Goal: Navigation & Orientation: Find specific page/section

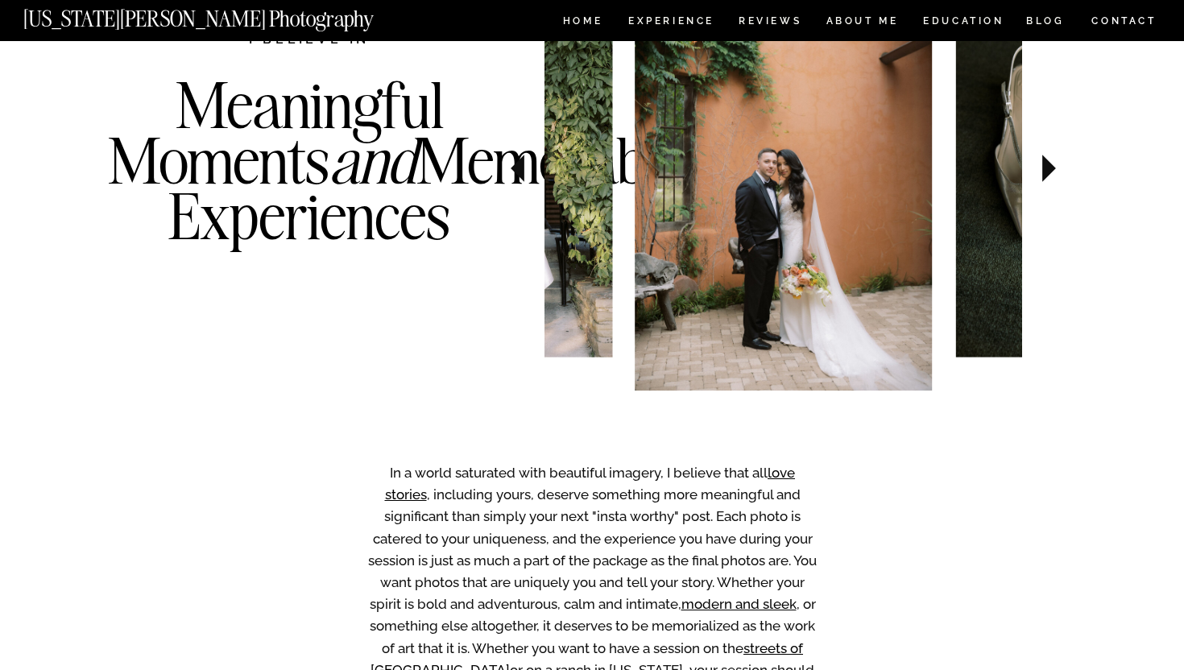
scroll to position [851, 0]
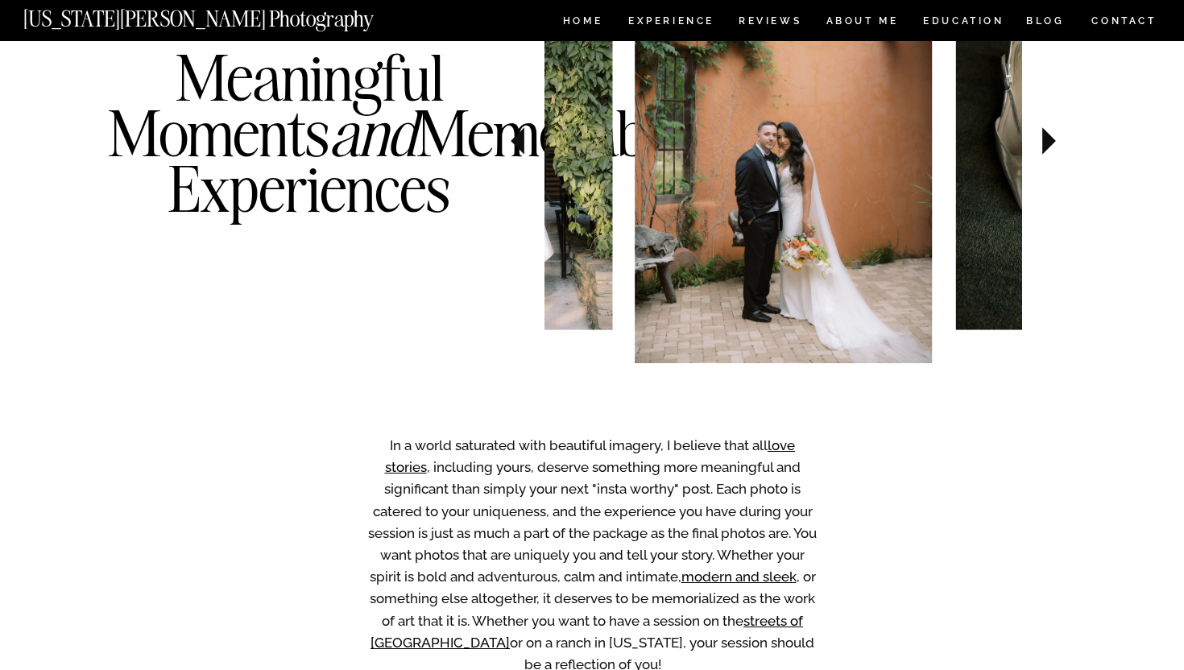
click at [1043, 135] on icon at bounding box center [1049, 140] width 14 height 27
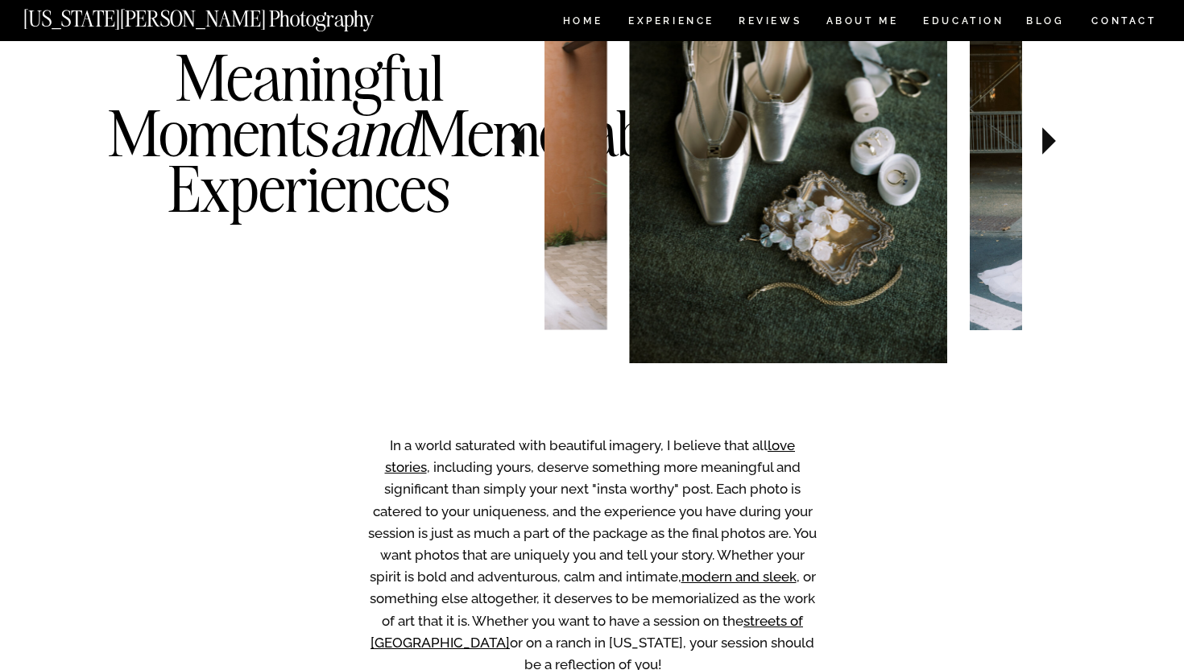
click at [1043, 135] on icon at bounding box center [1049, 140] width 14 height 27
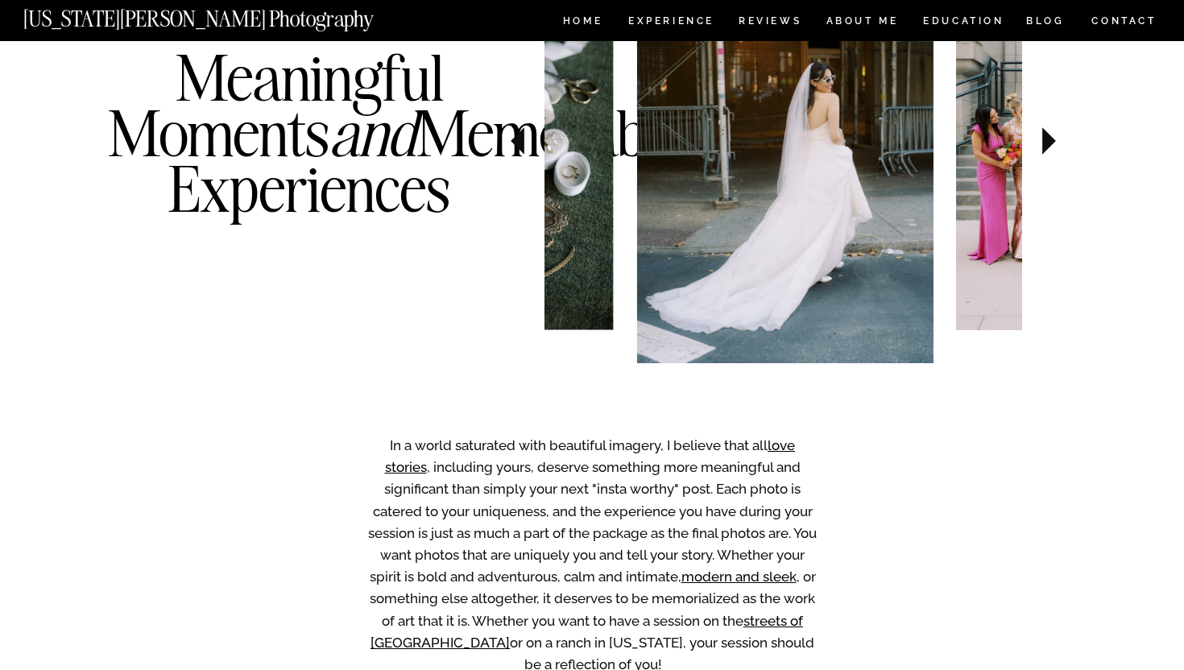
click at [1043, 135] on icon at bounding box center [1049, 140] width 14 height 27
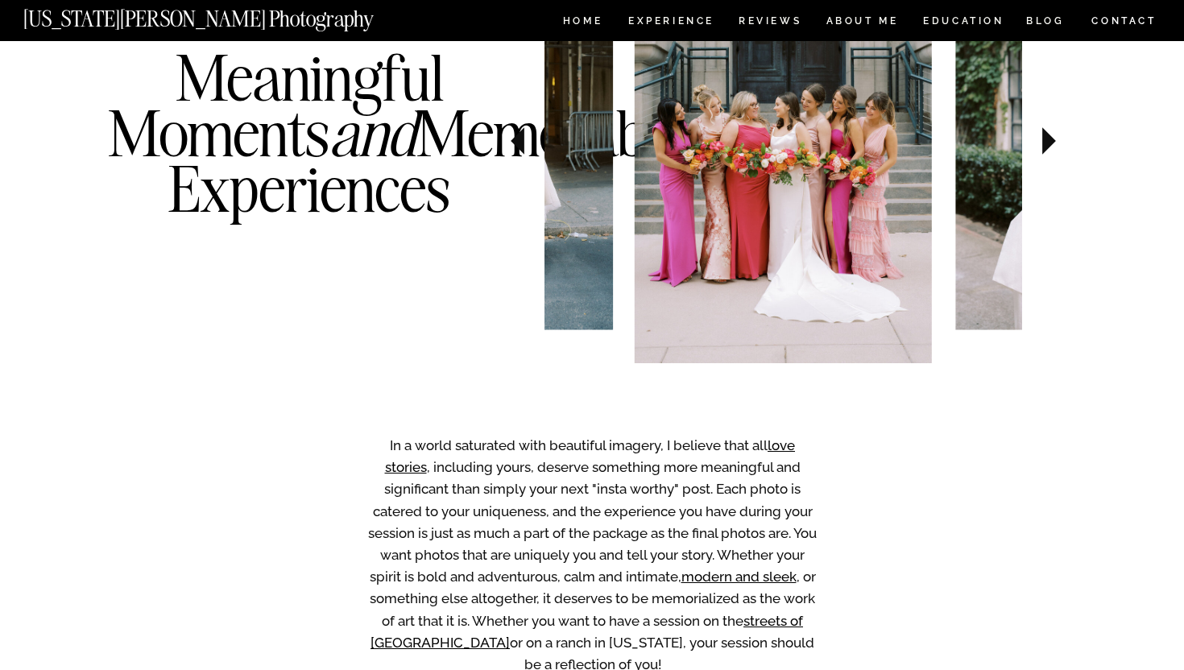
click at [1043, 135] on icon at bounding box center [1049, 140] width 14 height 27
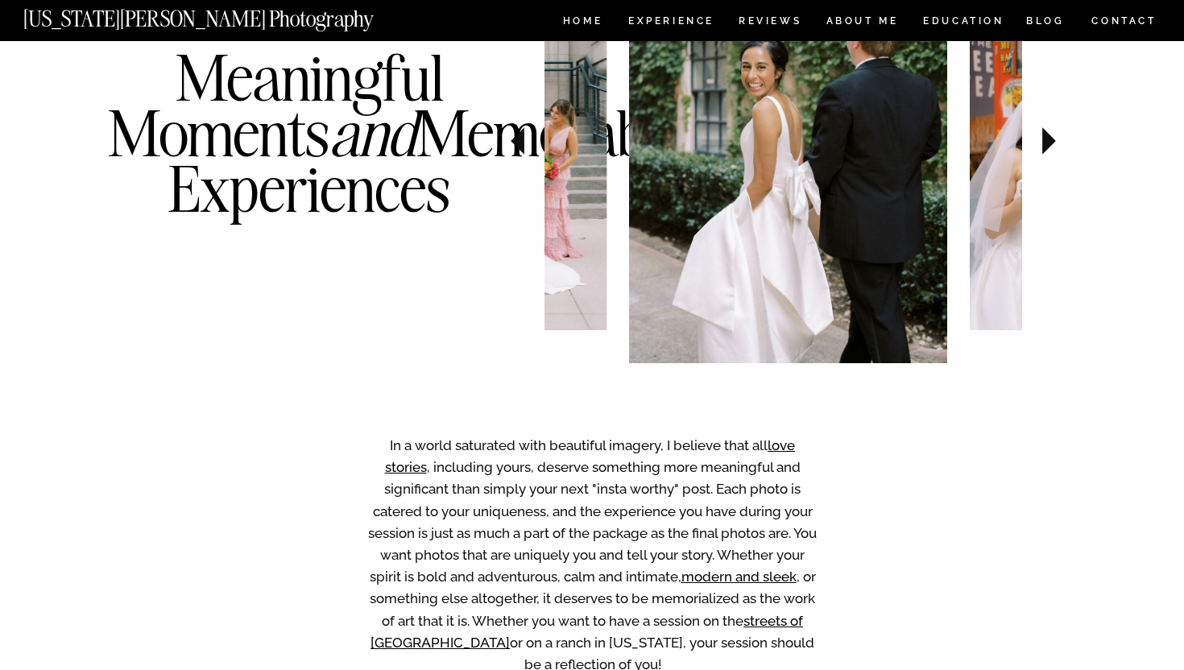
click at [1043, 135] on icon at bounding box center [1049, 140] width 14 height 27
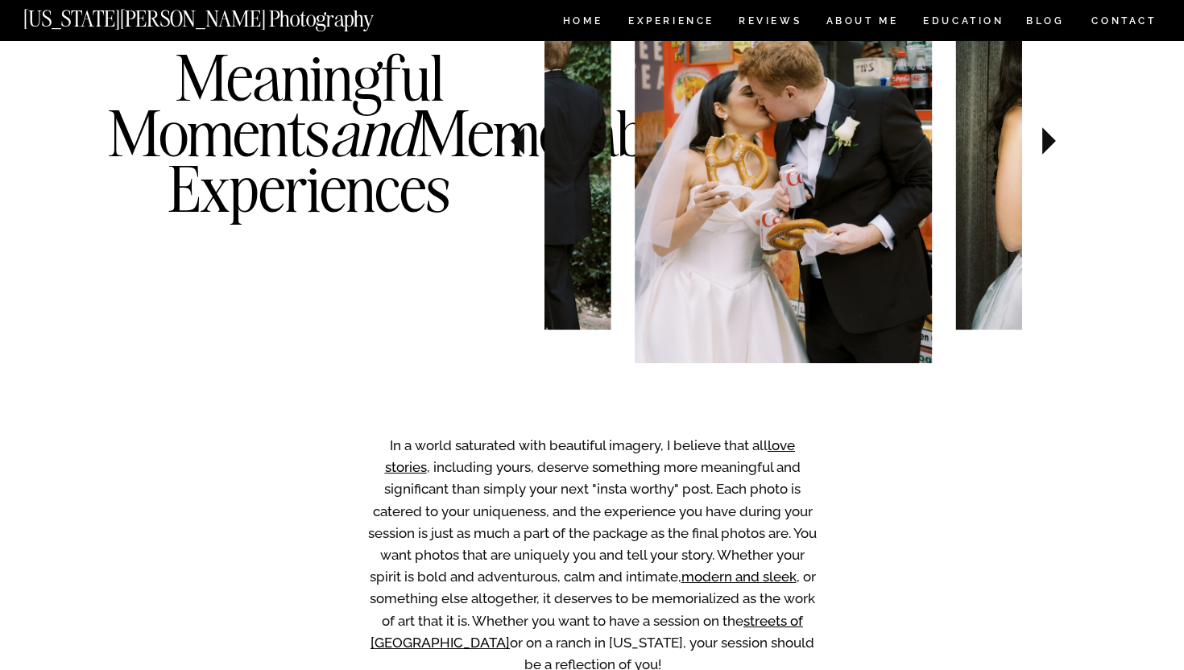
click at [1041, 153] on icon at bounding box center [1049, 141] width 54 height 56
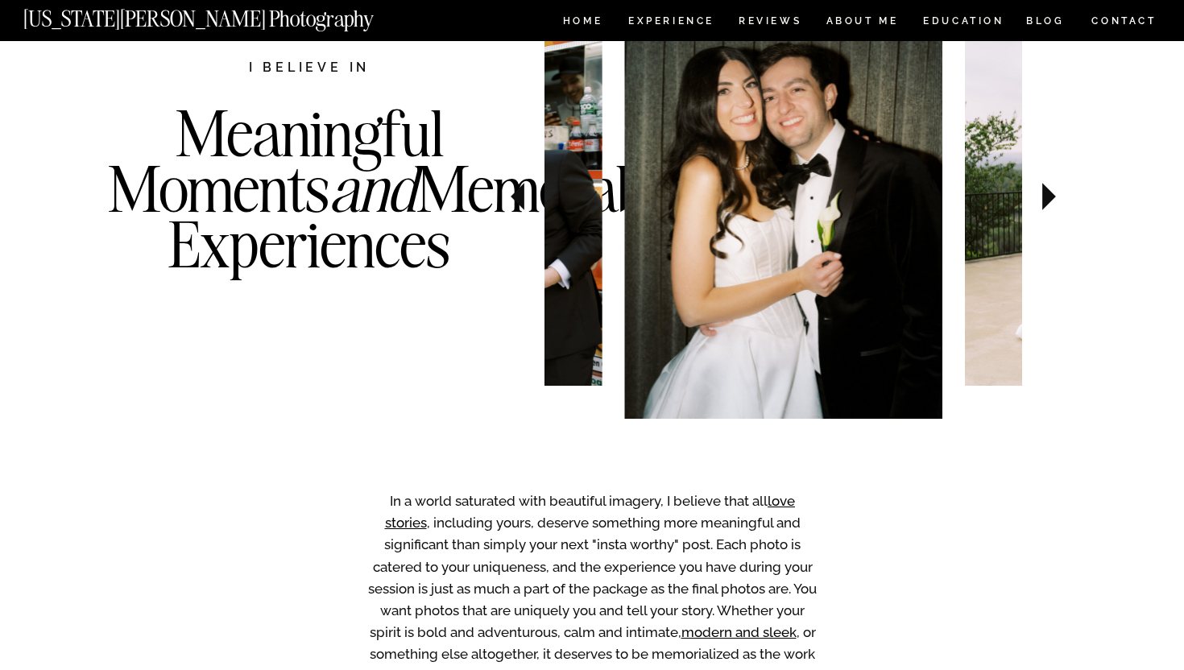
scroll to position [788, 0]
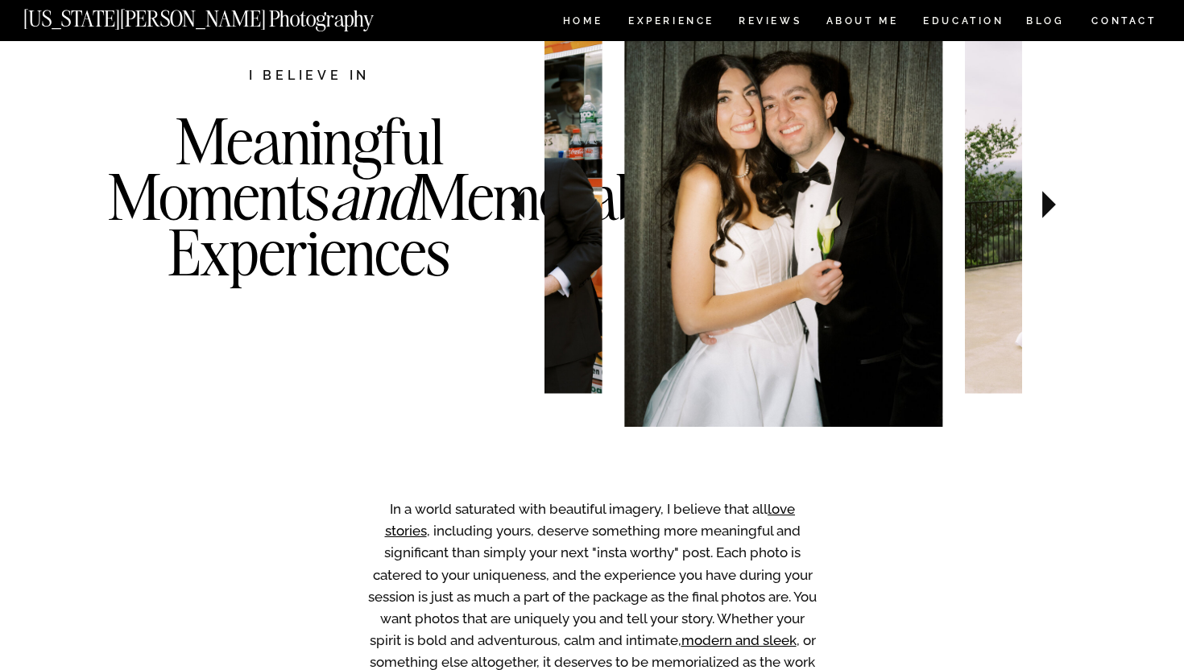
click at [1067, 205] on icon at bounding box center [1049, 204] width 54 height 56
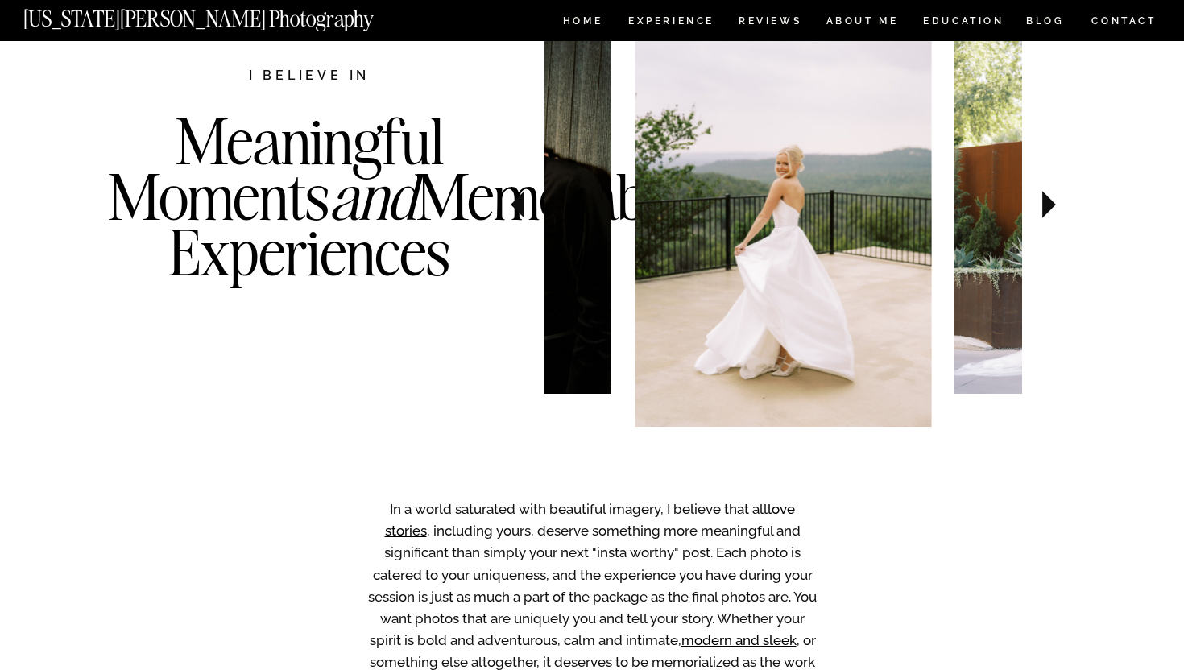
click at [1054, 205] on icon at bounding box center [1049, 204] width 14 height 27
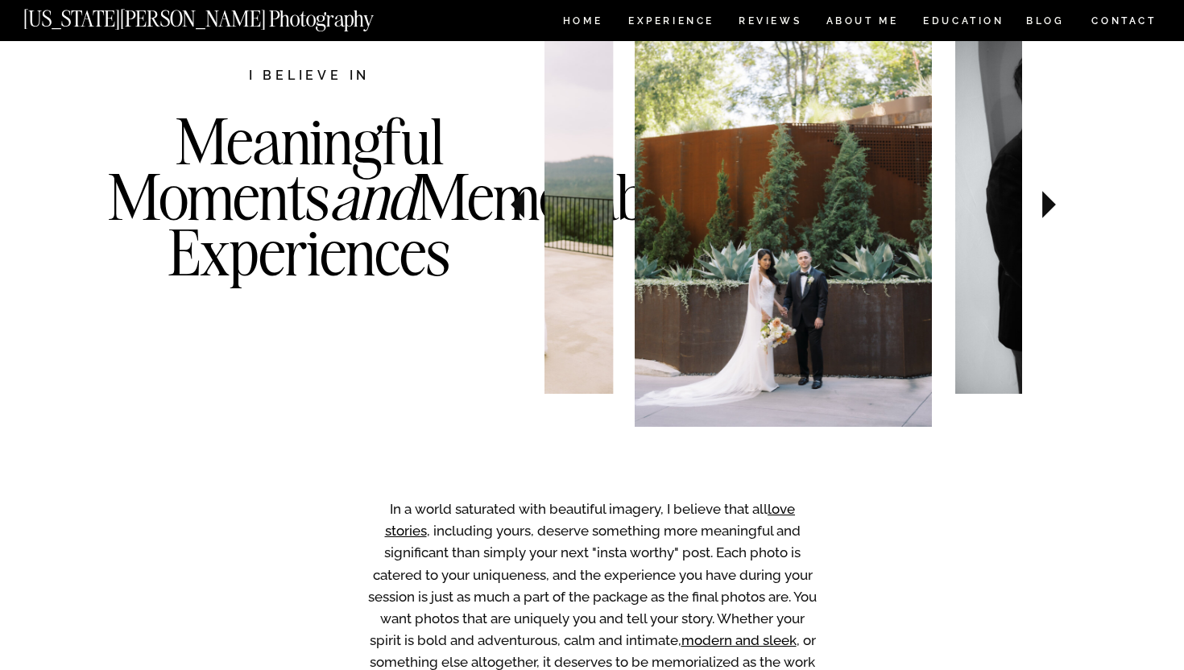
click at [1054, 205] on icon at bounding box center [1049, 204] width 14 height 27
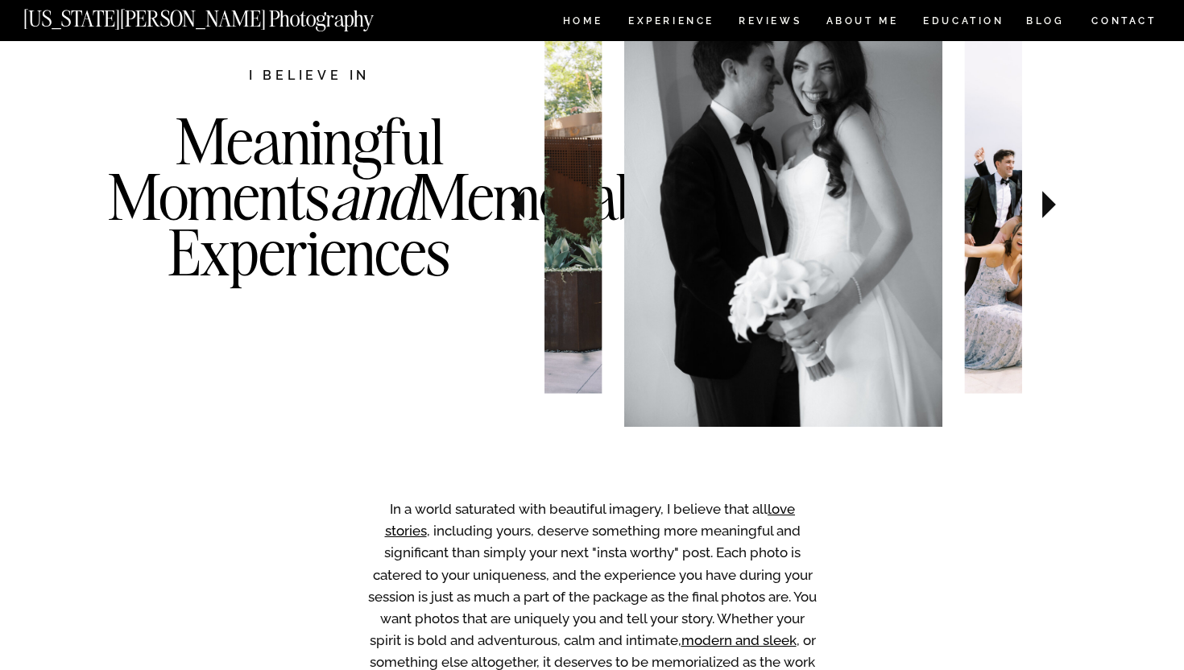
scroll to position [766, 0]
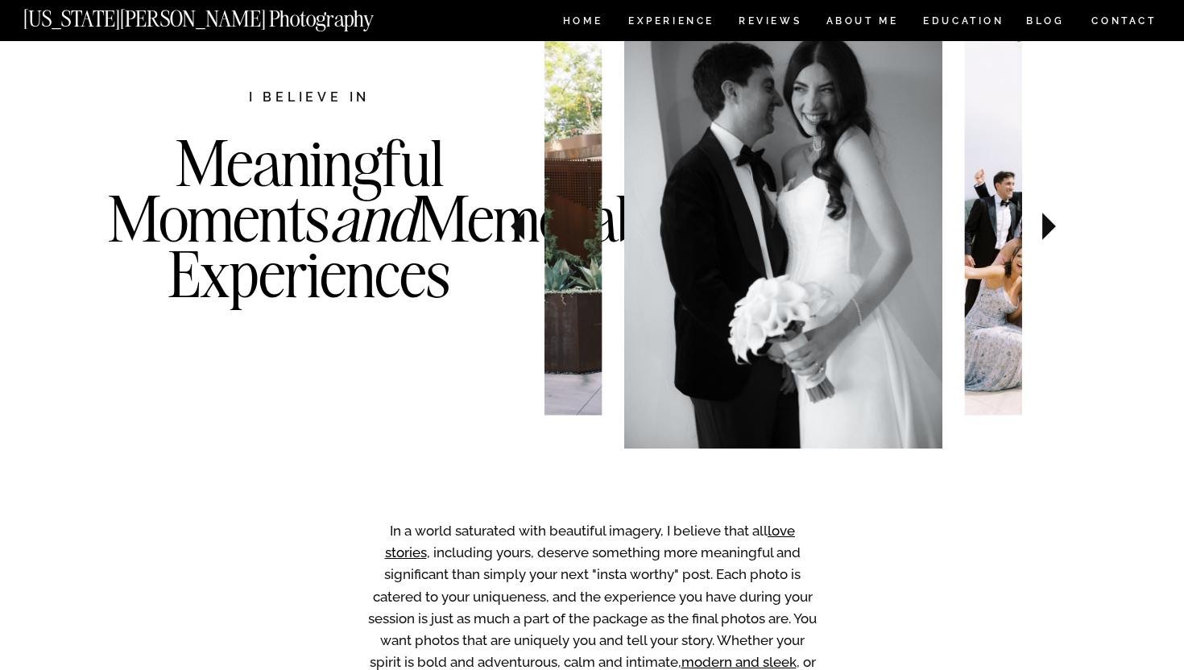
click at [1046, 199] on icon at bounding box center [1049, 226] width 54 height 56
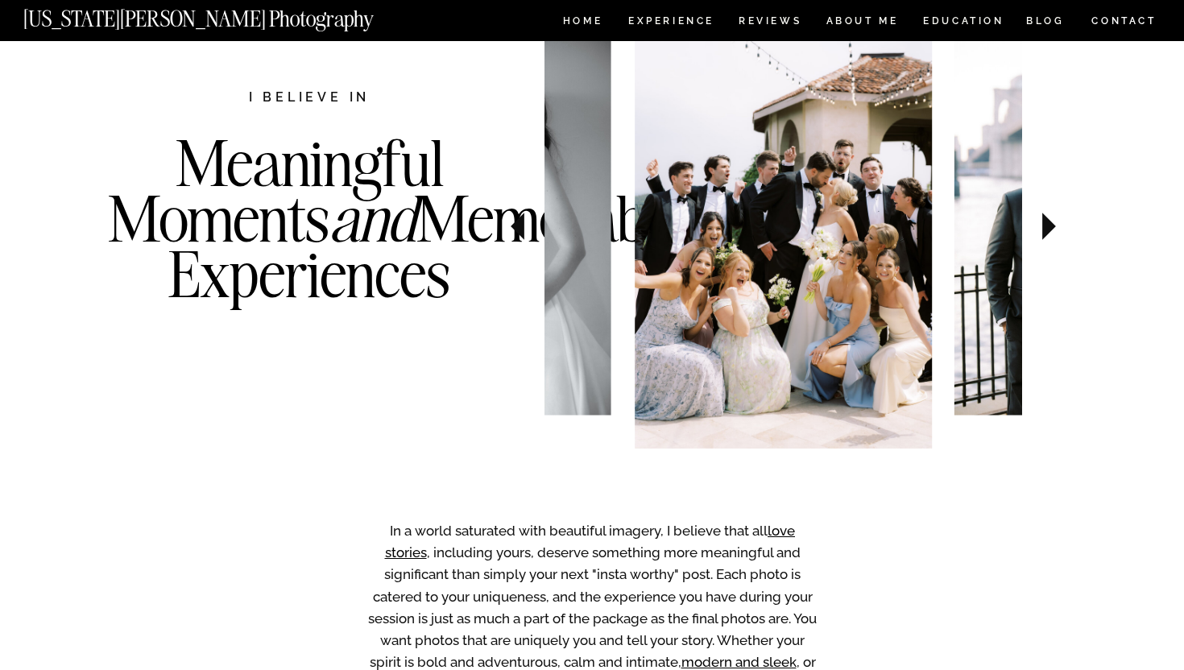
click at [1042, 222] on icon at bounding box center [1049, 226] width 14 height 27
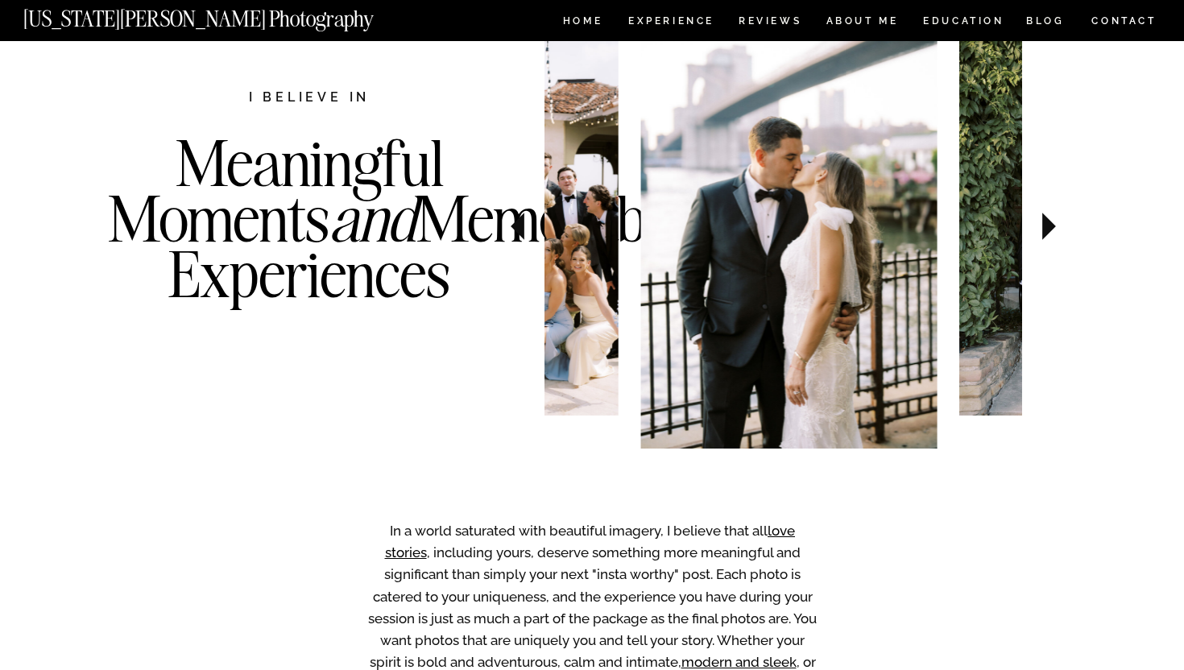
click at [1042, 222] on icon at bounding box center [1049, 226] width 14 height 27
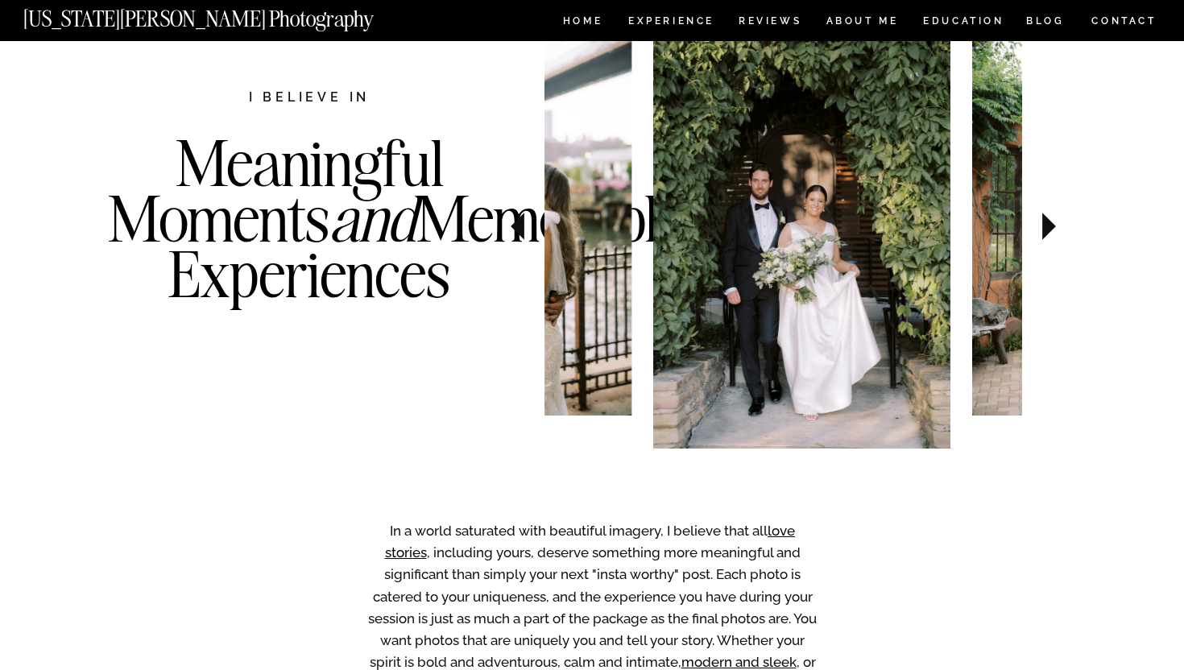
click at [1042, 222] on icon at bounding box center [1049, 226] width 14 height 27
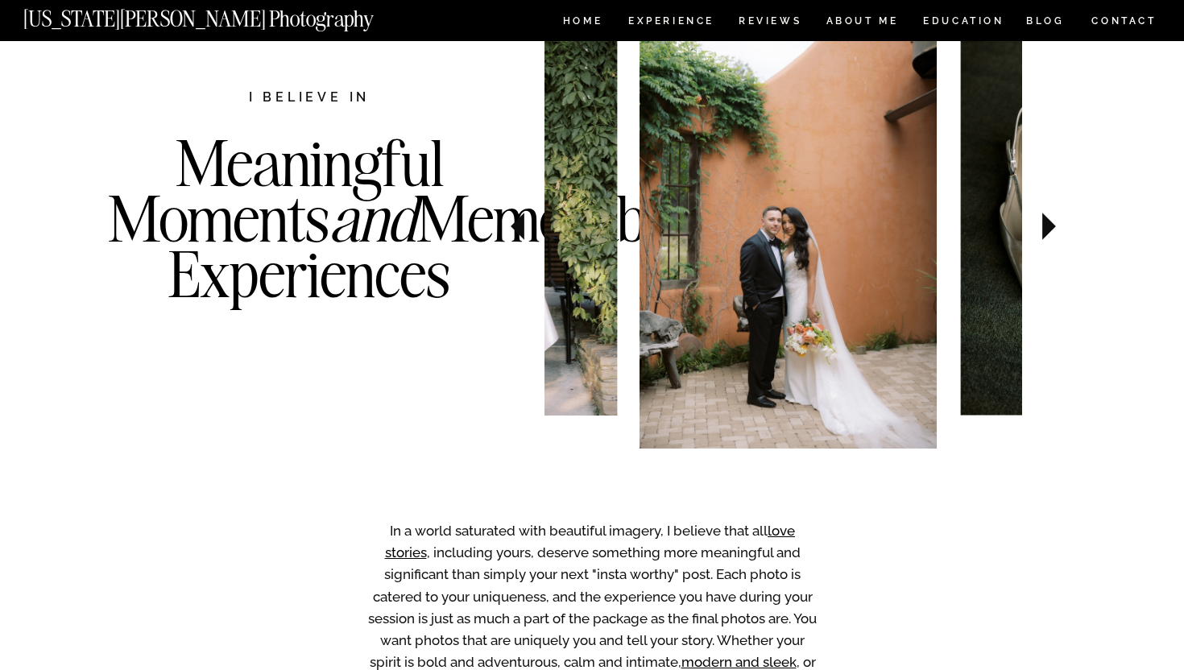
click at [1042, 222] on icon at bounding box center [1049, 226] width 14 height 27
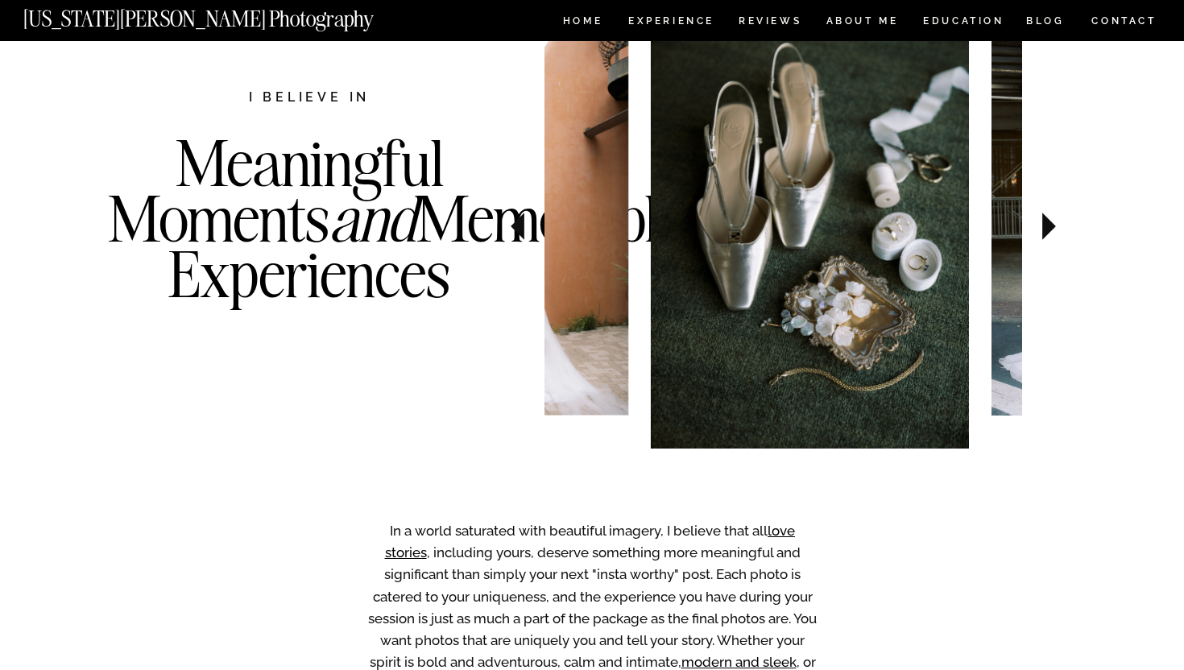
click at [1042, 222] on icon at bounding box center [1049, 226] width 14 height 27
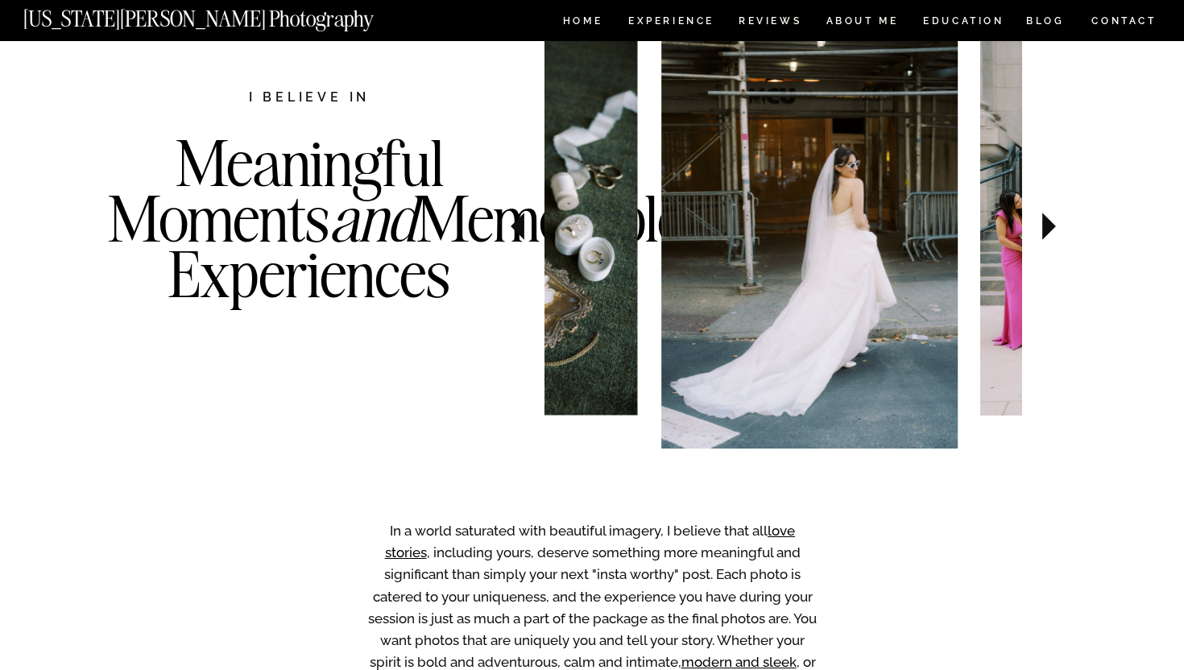
click at [1042, 222] on icon at bounding box center [1049, 226] width 14 height 27
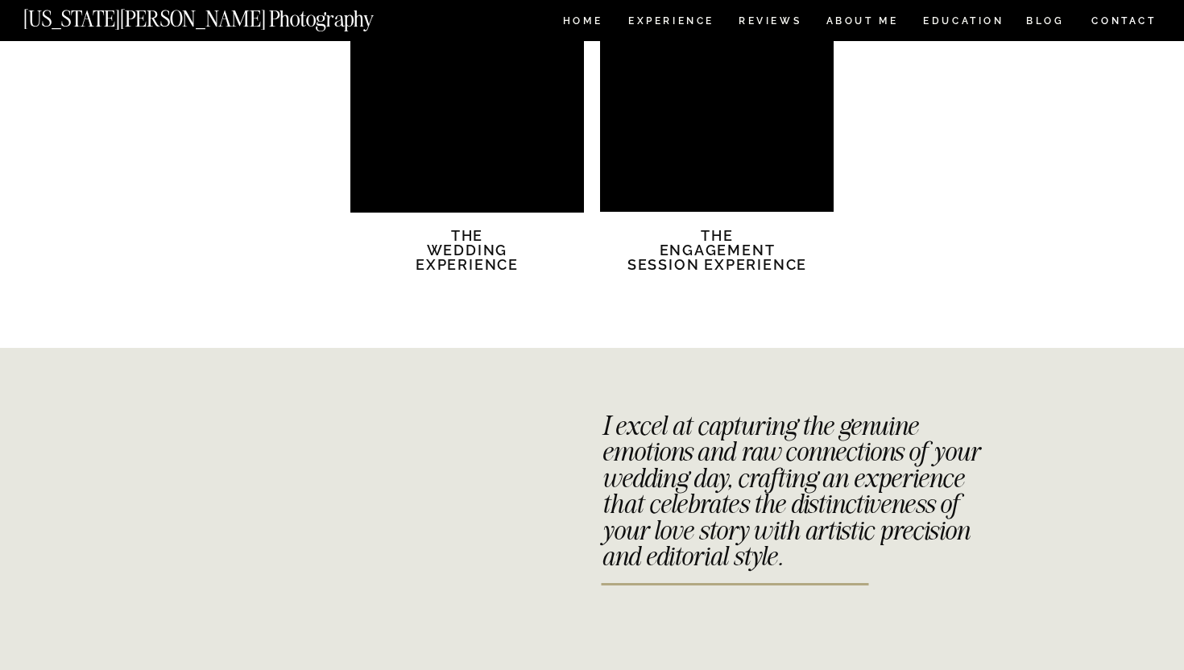
scroll to position [3568, 0]
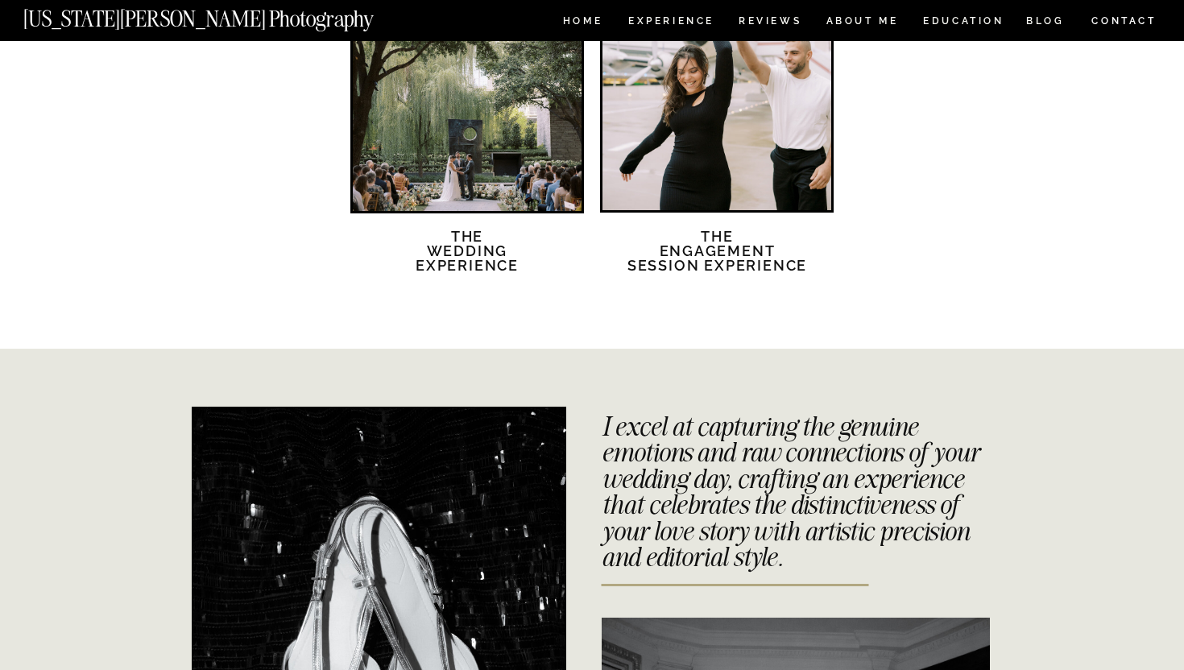
click at [466, 113] on div at bounding box center [467, 96] width 229 height 229
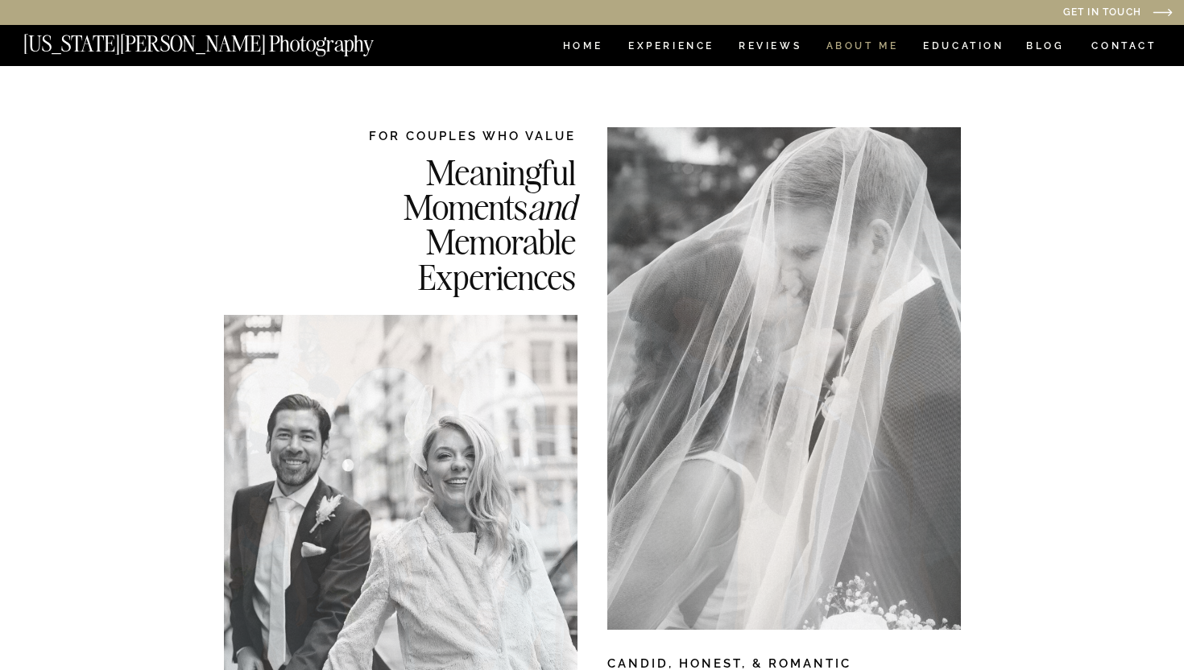
click at [852, 47] on nav "ABOUT ME" at bounding box center [862, 48] width 73 height 14
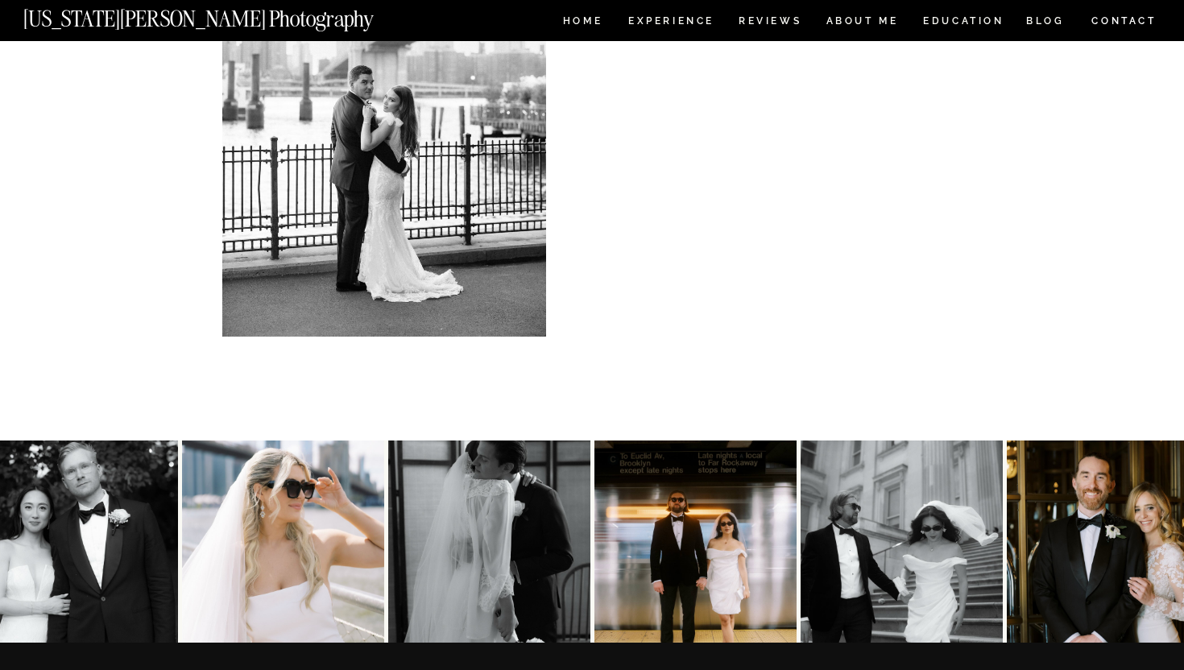
scroll to position [3491, 0]
